Goal: Task Accomplishment & Management: Complete application form

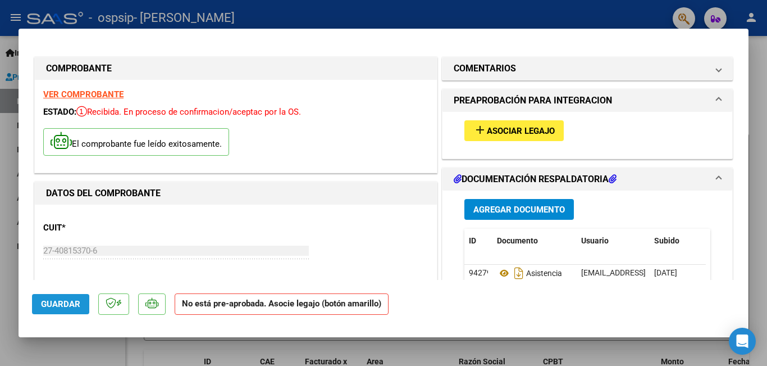
click at [46, 306] on span "Guardar" at bounding box center [60, 304] width 39 height 10
click at [755, 233] on div at bounding box center [383, 183] width 767 height 366
type input "$ 0,00"
